Goal: Transaction & Acquisition: Purchase product/service

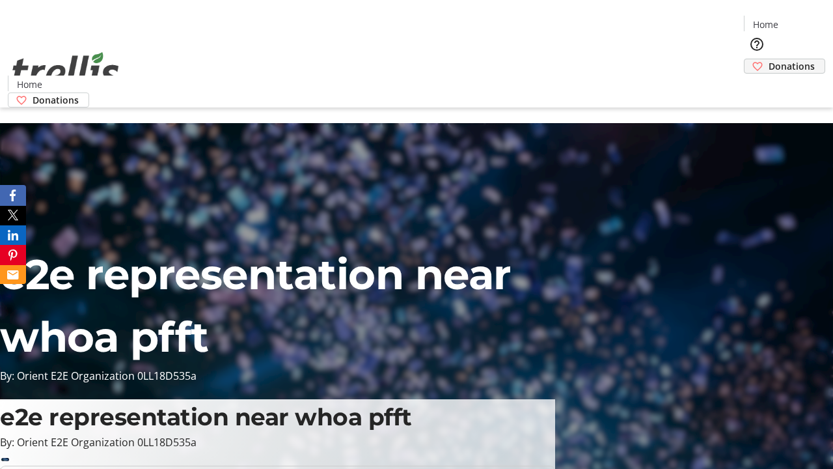
click at [769, 59] on span "Donations" at bounding box center [792, 66] width 46 height 14
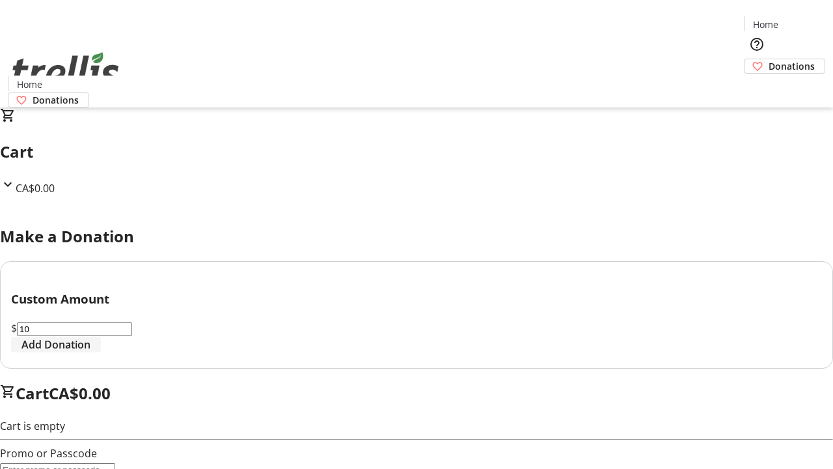
click at [91, 352] on span "Add Donation" at bounding box center [55, 345] width 69 height 16
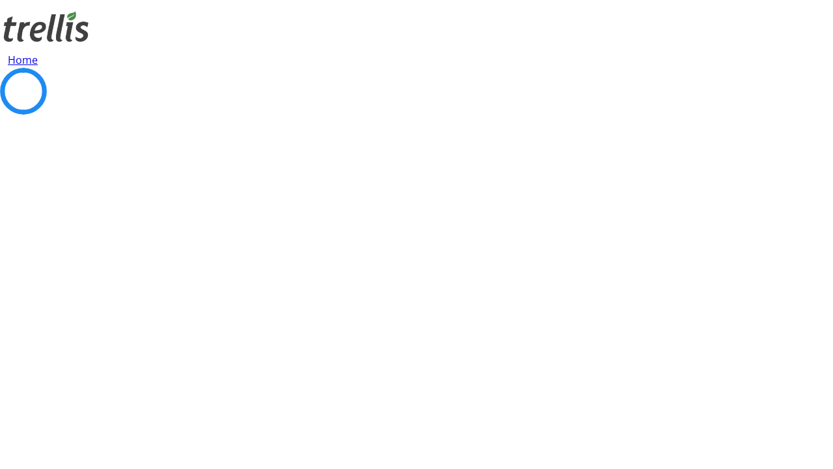
select select "CA"
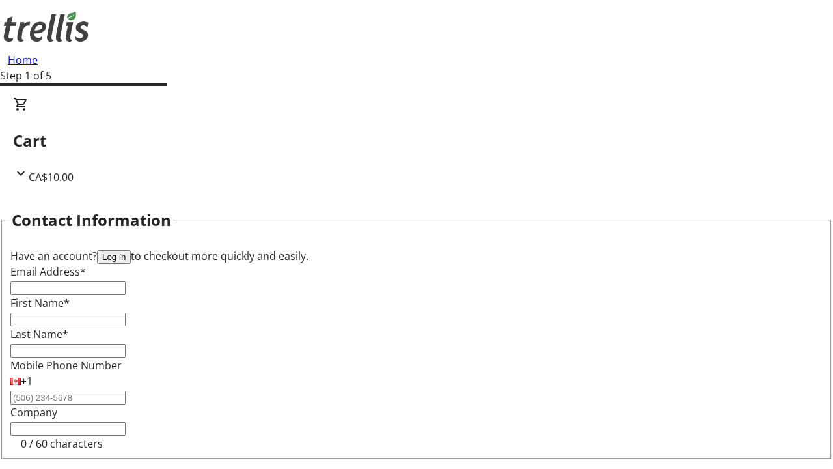
click at [131, 250] on button "Log in" at bounding box center [114, 257] width 34 height 14
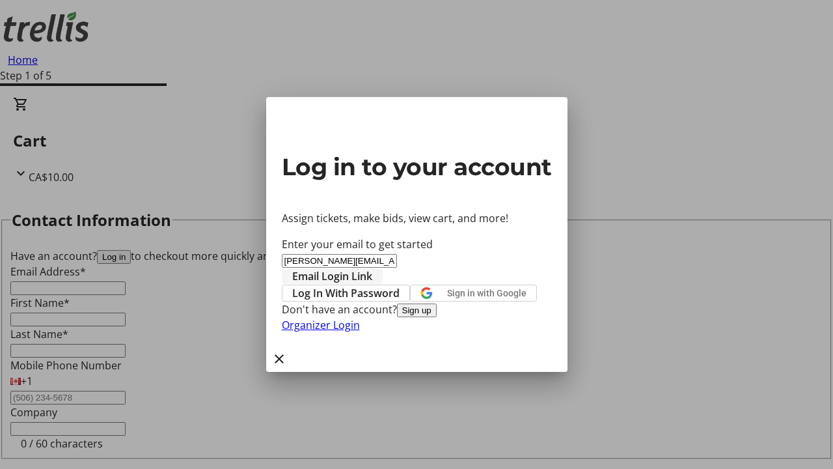
type input "[PERSON_NAME][EMAIL_ADDRESS][DOMAIN_NAME]"
click at [372, 268] on span "Email Login Link" at bounding box center [332, 276] width 80 height 16
